Goal: Navigation & Orientation: Find specific page/section

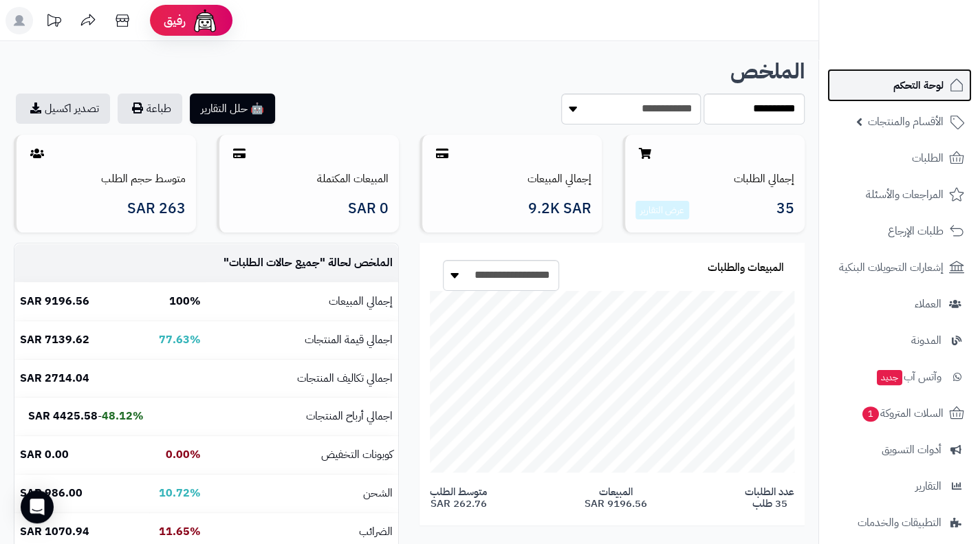
click at [920, 87] on span "لوحة التحكم" at bounding box center [918, 85] width 50 height 19
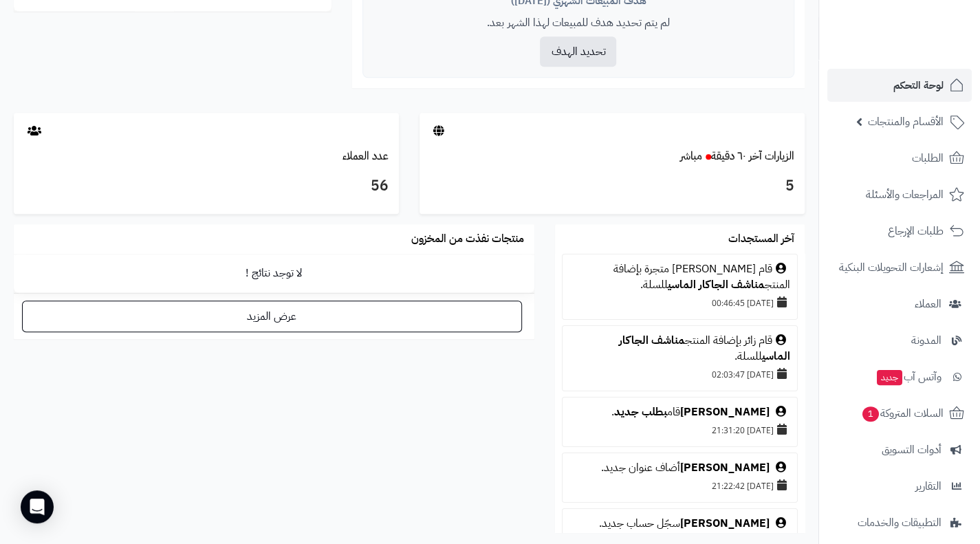
scroll to position [620, 0]
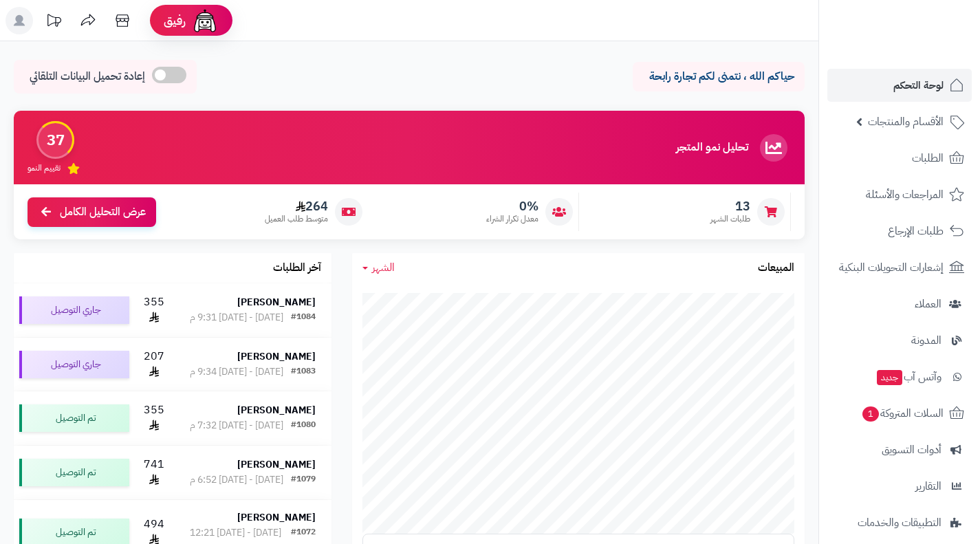
scroll to position [620, 0]
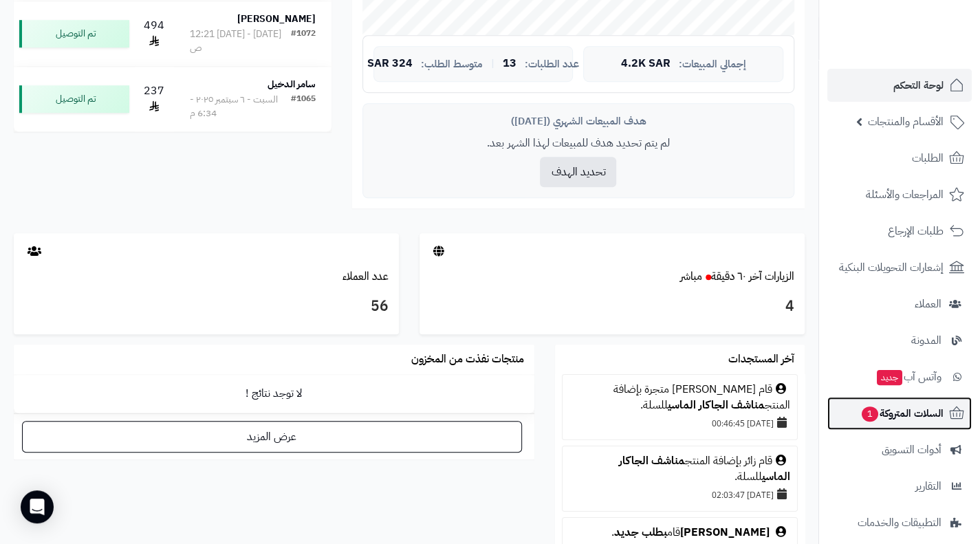
click at [868, 413] on span "1" at bounding box center [870, 413] width 17 height 15
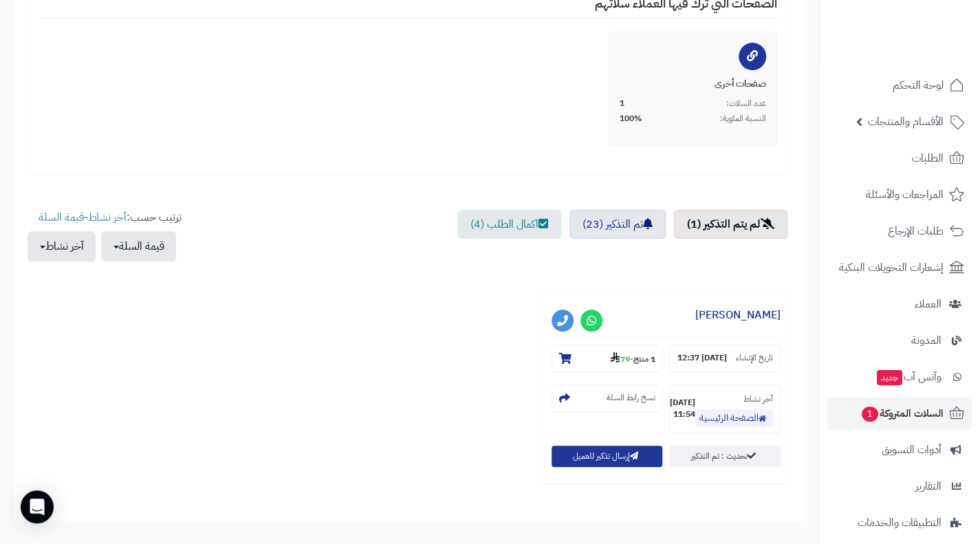
scroll to position [307, 0]
click at [616, 220] on link "تم التذكير (23)" at bounding box center [617, 224] width 96 height 29
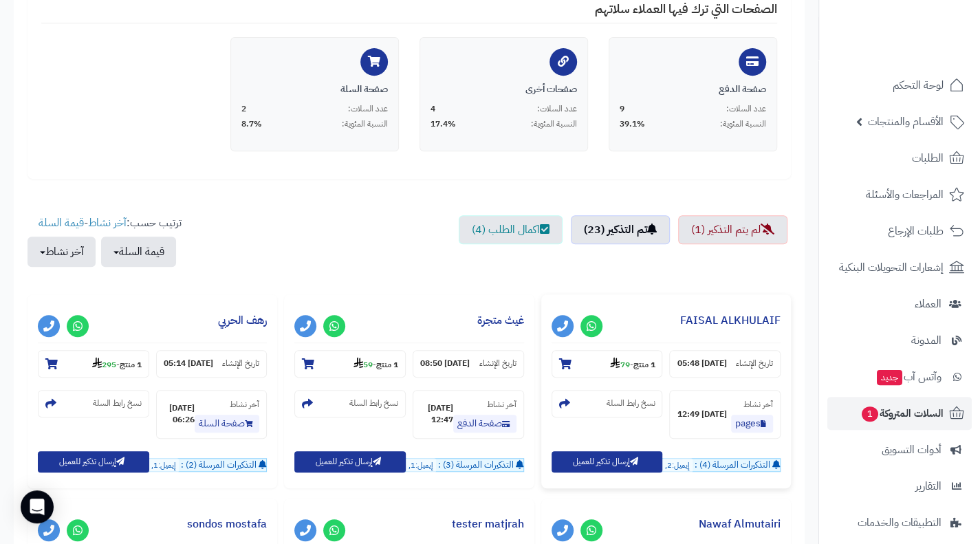
scroll to position [301, 0]
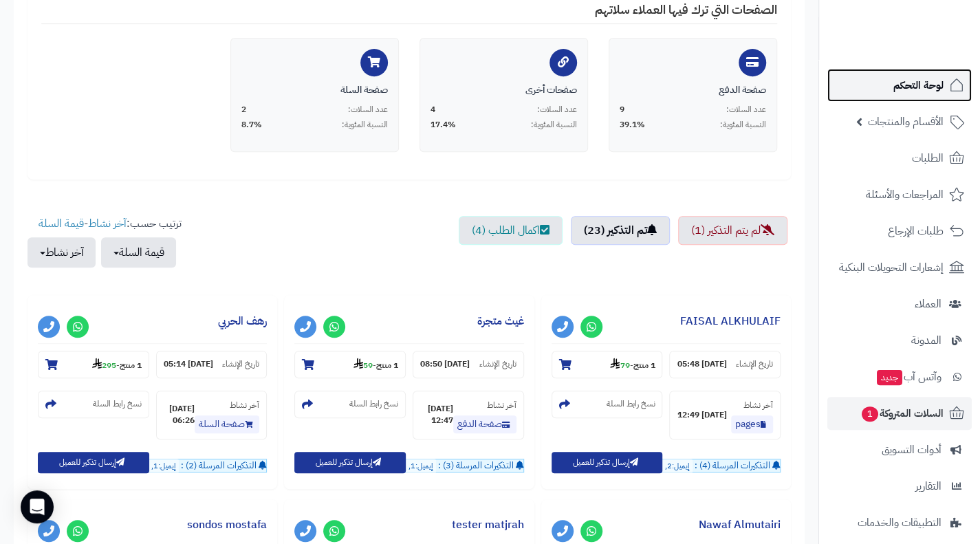
click at [883, 100] on link "لوحة التحكم" at bounding box center [899, 85] width 144 height 33
